Goal: Find specific page/section: Find specific page/section

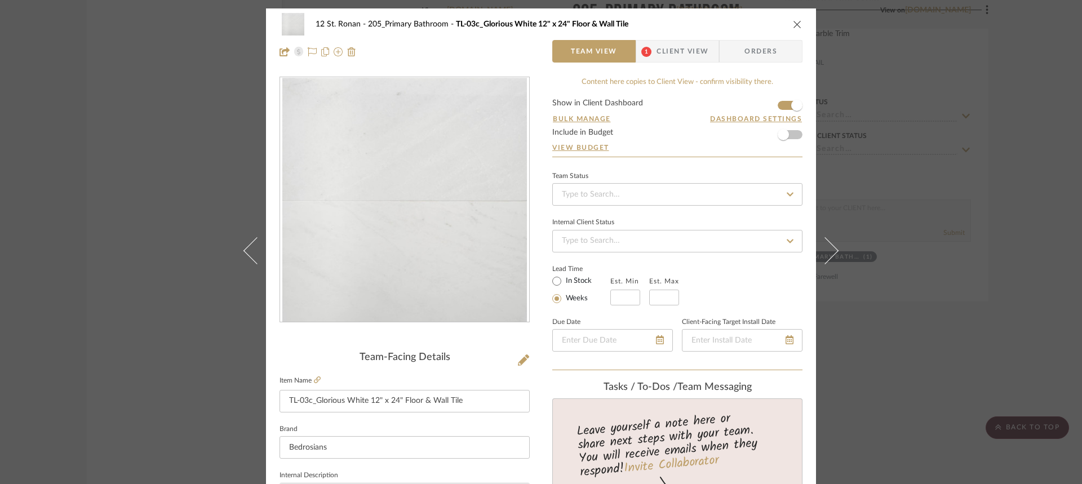
click at [797, 26] on icon "close" at bounding box center [797, 24] width 9 height 9
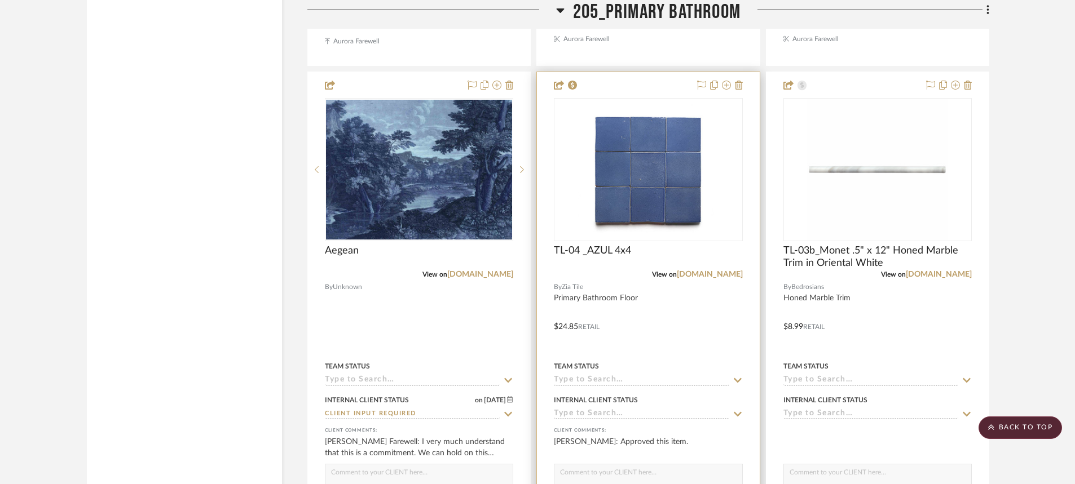
scroll to position [3157, 0]
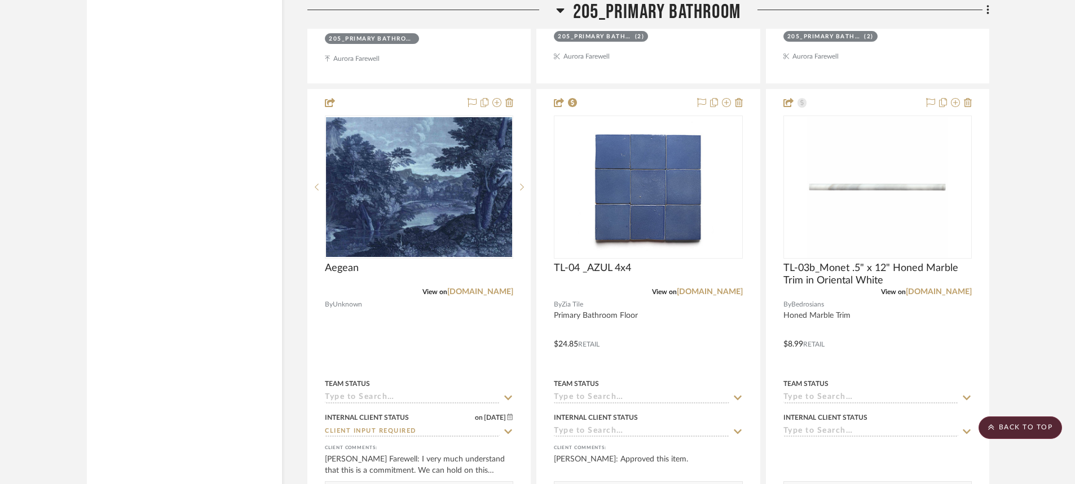
click at [556, 12] on icon at bounding box center [560, 10] width 8 height 14
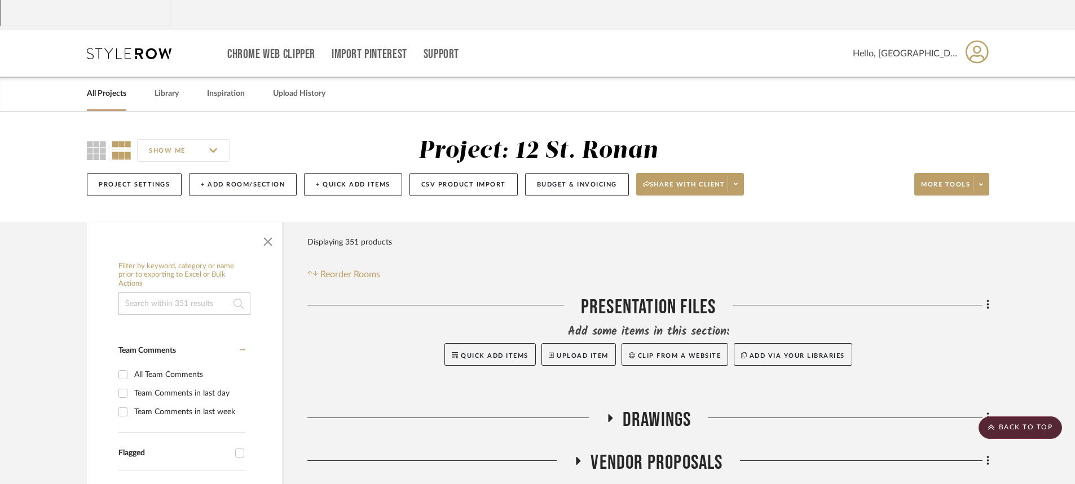
scroll to position [0, 0]
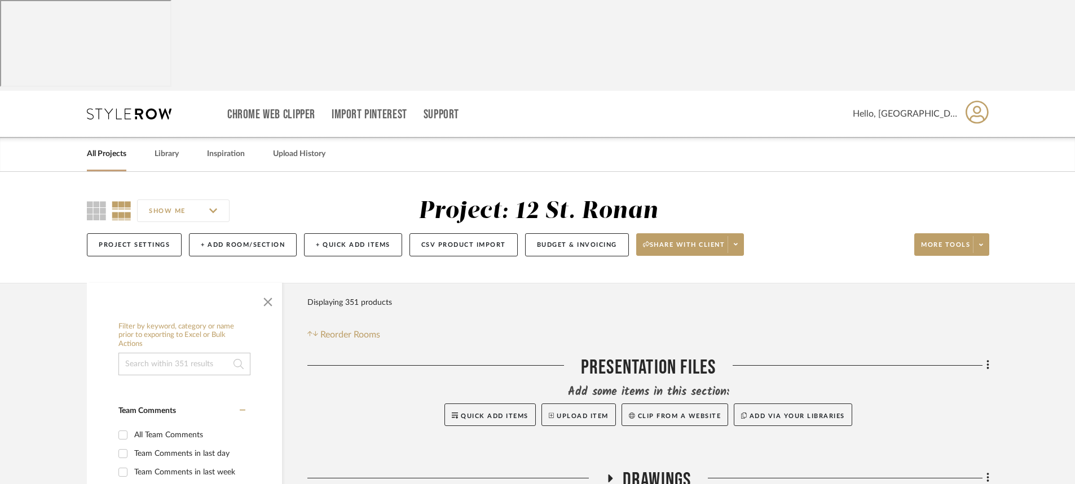
click at [104, 147] on link "All Projects" at bounding box center [106, 154] width 39 height 15
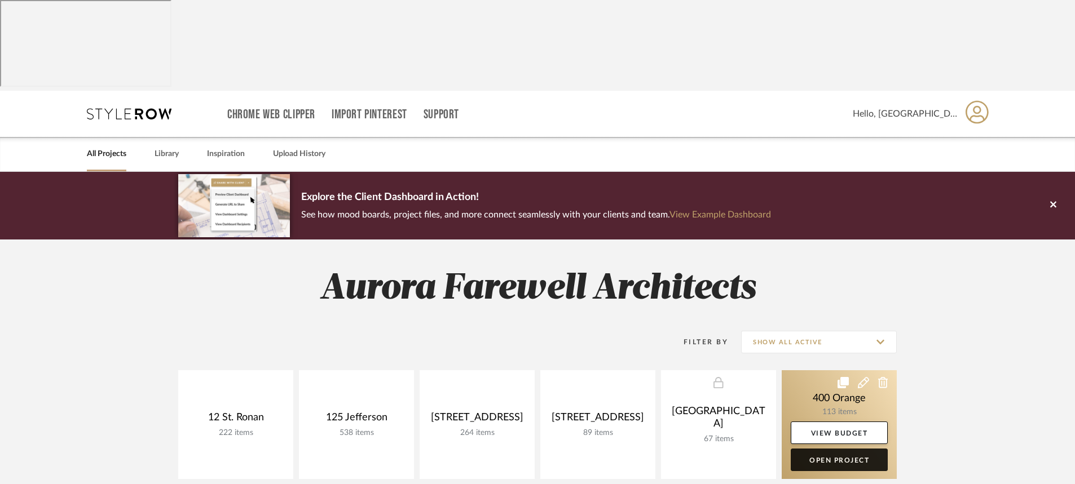
click at [804, 449] on link "Open Project" at bounding box center [838, 460] width 97 height 23
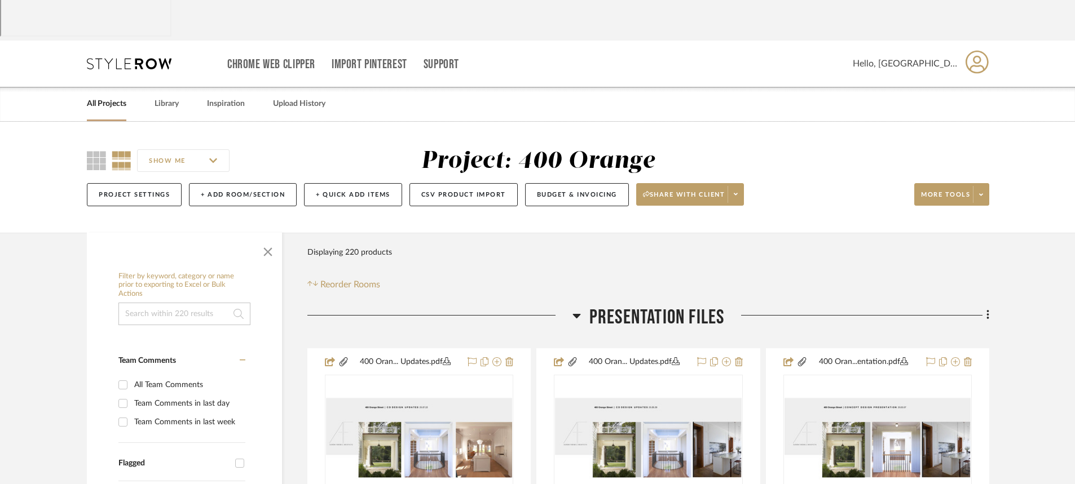
scroll to position [176, 0]
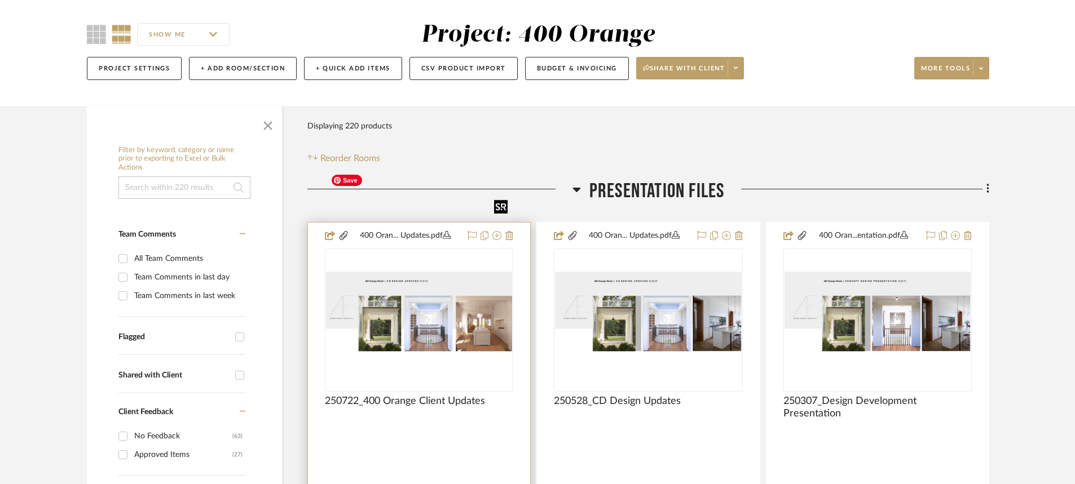
click at [406, 260] on img "0" at bounding box center [419, 320] width 186 height 120
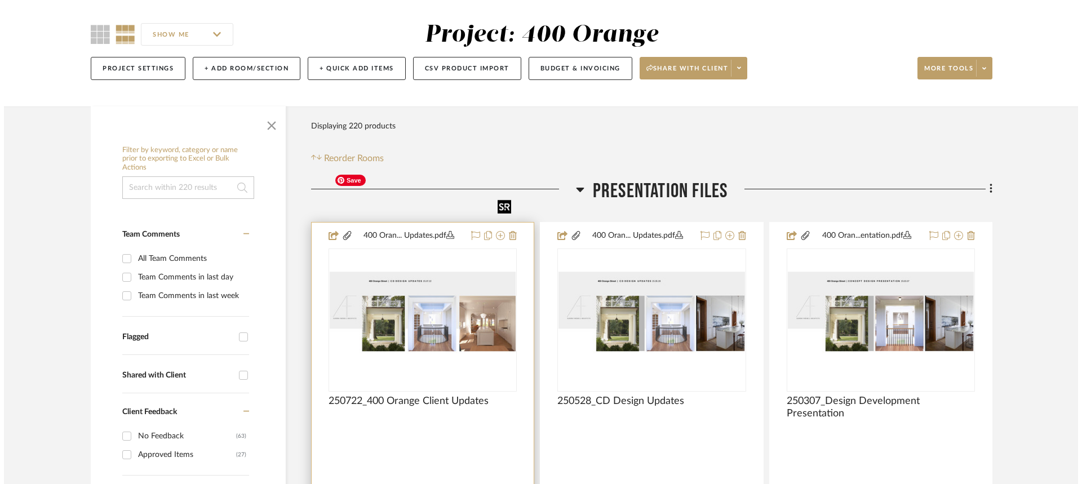
scroll to position [0, 0]
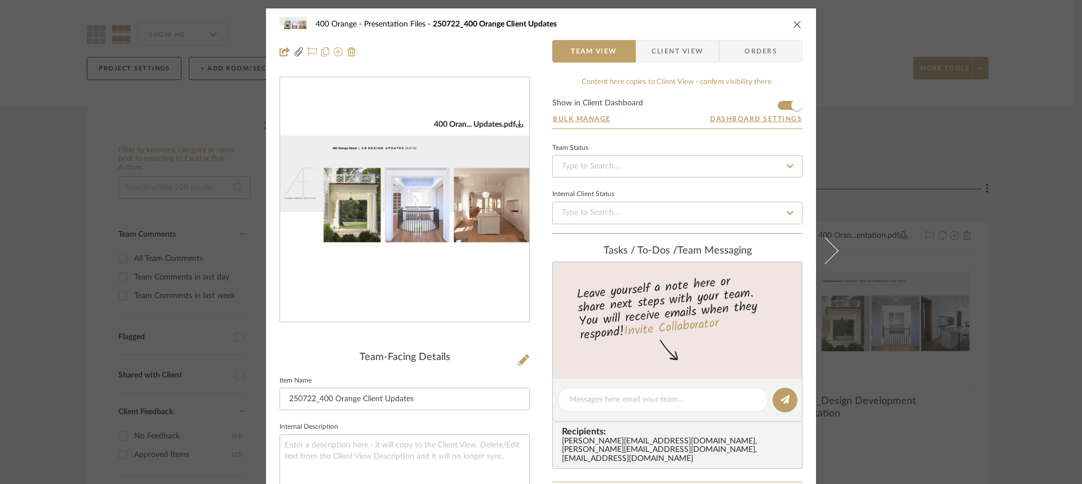
click at [793, 26] on icon "close" at bounding box center [797, 24] width 9 height 9
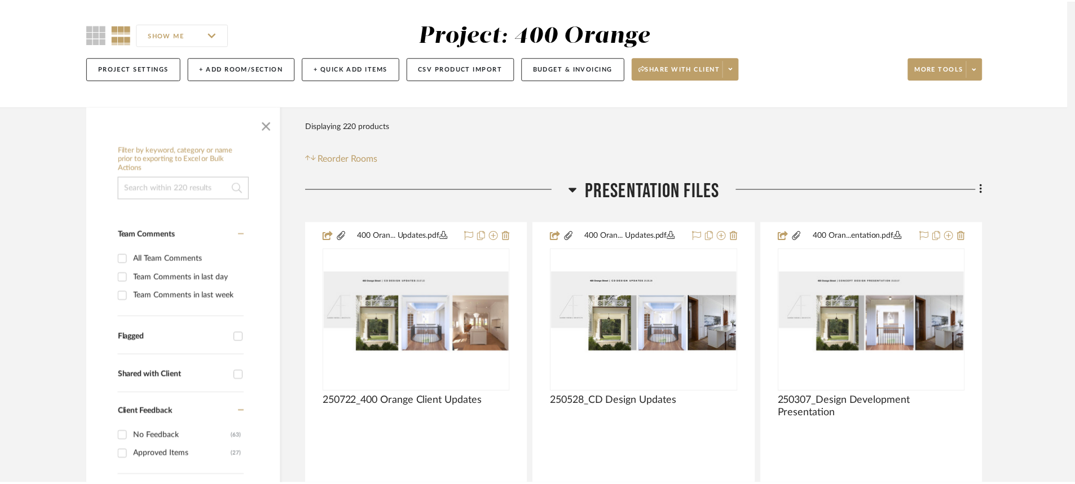
scroll to position [176, 0]
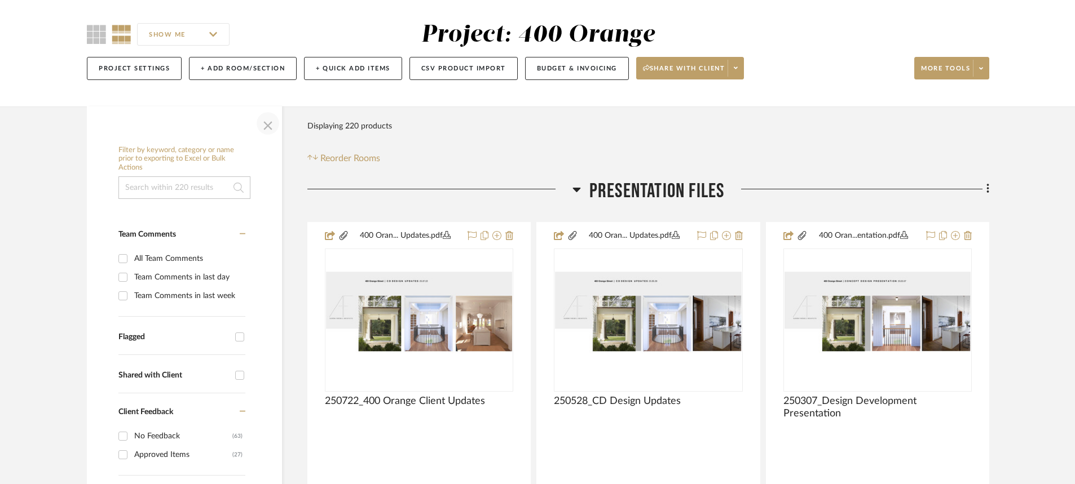
click at [267, 110] on span "button" at bounding box center [267, 123] width 27 height 27
